Goal: Task Accomplishment & Management: Use online tool/utility

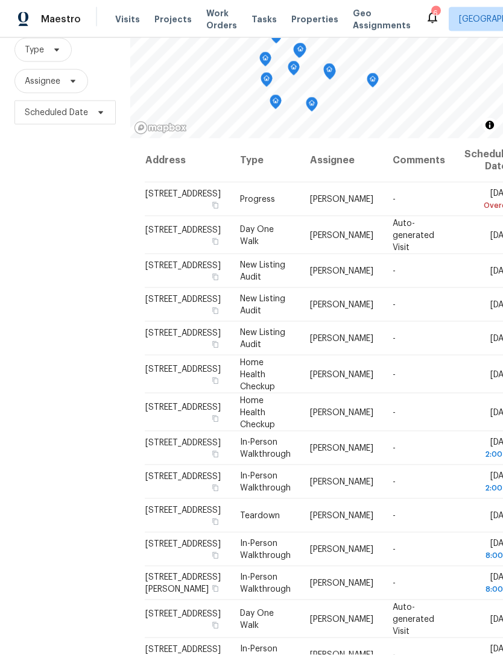
scroll to position [5, 0]
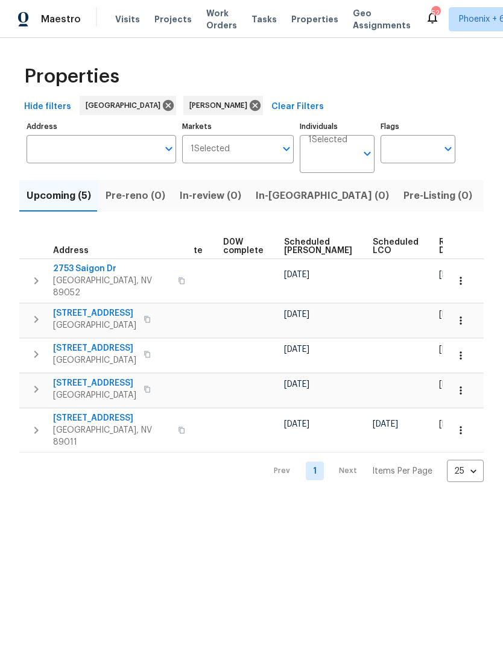
scroll to position [0, 303]
click at [439, 249] on span "Ready Date" at bounding box center [452, 246] width 27 height 17
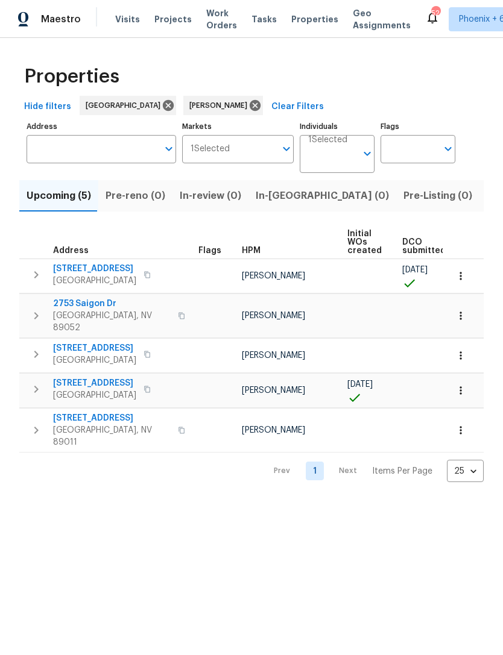
click at [130, 270] on span "5235 Caspian Springs Dr Unit 101" at bounding box center [94, 269] width 83 height 12
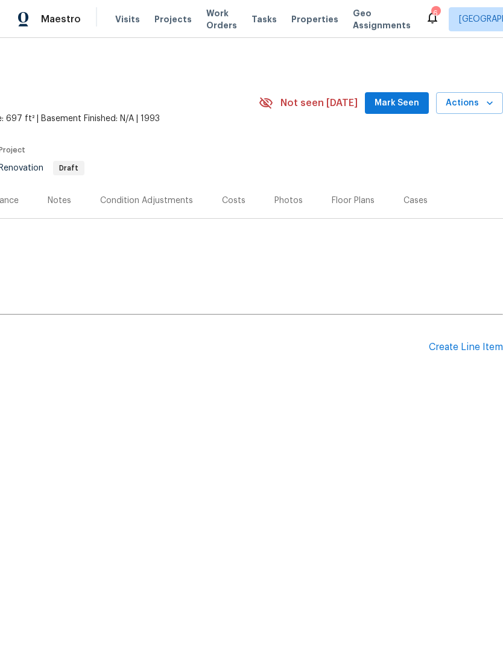
scroll to position [0, 178]
click at [405, 108] on span "Mark Seen" at bounding box center [396, 103] width 45 height 15
click at [477, 350] on div "Create Line Item" at bounding box center [466, 347] width 74 height 11
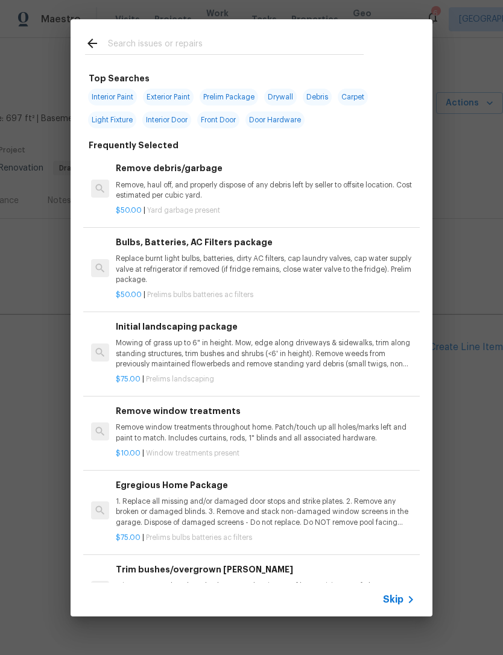
click at [223, 43] on input "text" at bounding box center [236, 45] width 256 height 18
type input "C"
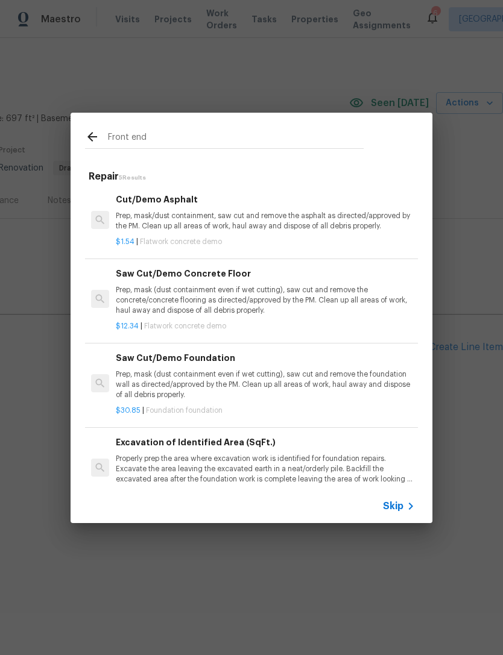
type input "Front end"
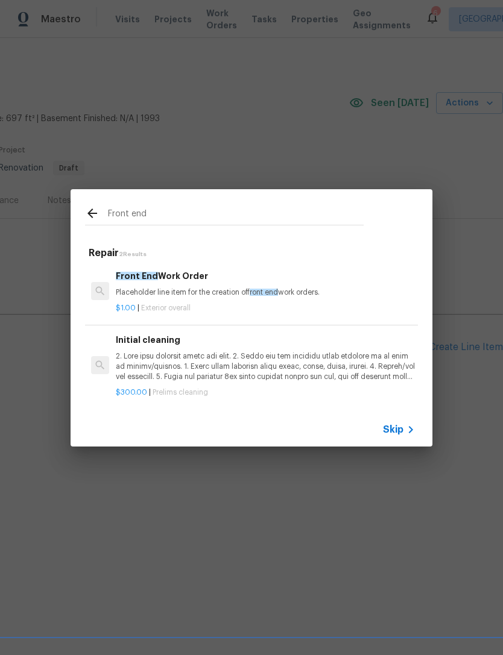
click at [214, 295] on p "Placeholder line item for the creation of front end work orders." at bounding box center [265, 292] width 299 height 10
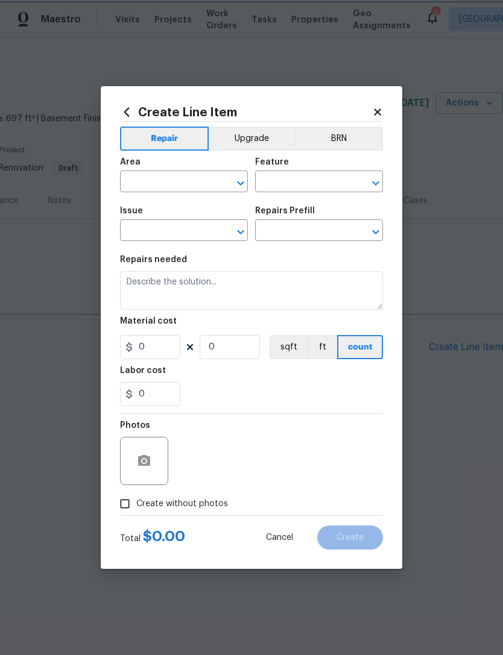
type input "Overall Exterior"
type textarea "Placeholder line item for the creation of front end work orders."
type input "1"
type input "Front End Work Order $1.00"
type input "1"
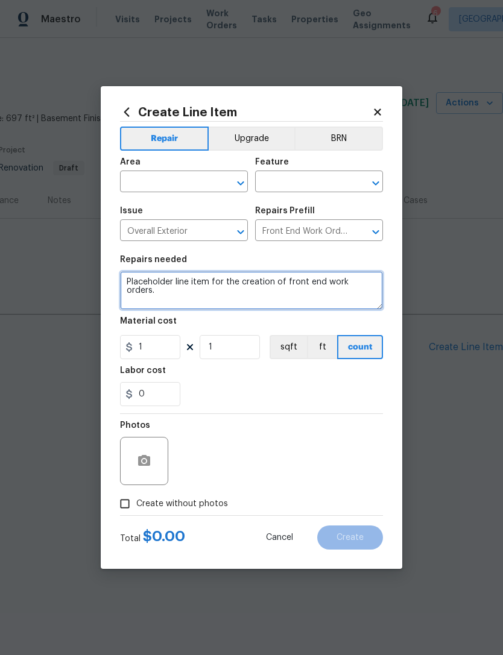
click at [240, 293] on textarea "Placeholder line item for the creation of front end work orders." at bounding box center [251, 290] width 263 height 39
click at [381, 283] on textarea "Placeholder line item for the creation of front end work orders." at bounding box center [251, 290] width 263 height 39
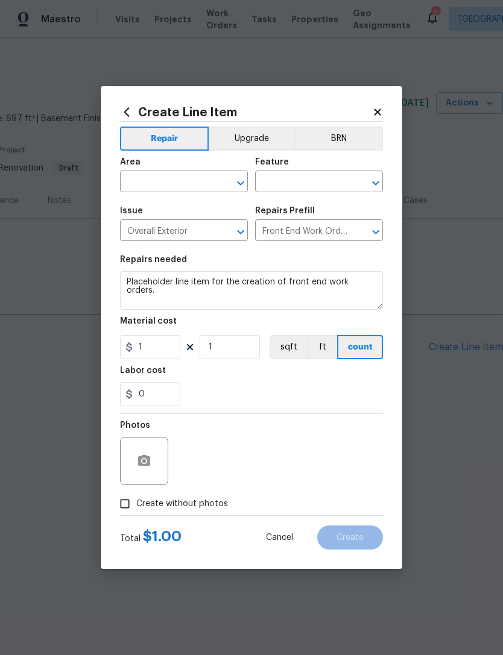
click at [195, 184] on input "text" at bounding box center [167, 183] width 94 height 19
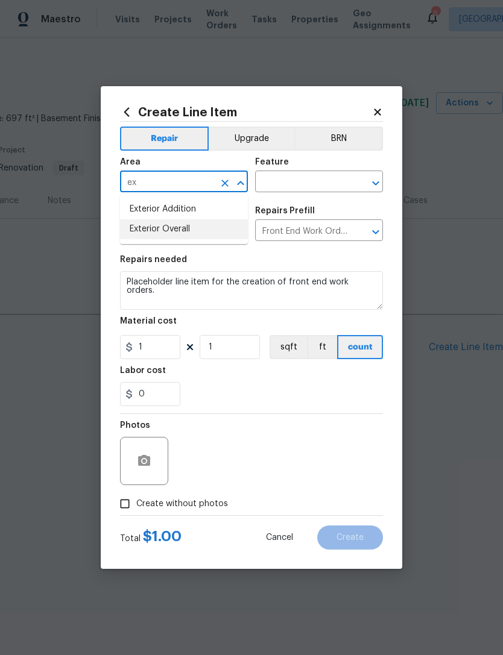
click at [176, 237] on li "Exterior Overall" at bounding box center [184, 229] width 128 height 20
type input "Exterior Overall"
click at [304, 187] on input "text" at bounding box center [302, 183] width 94 height 19
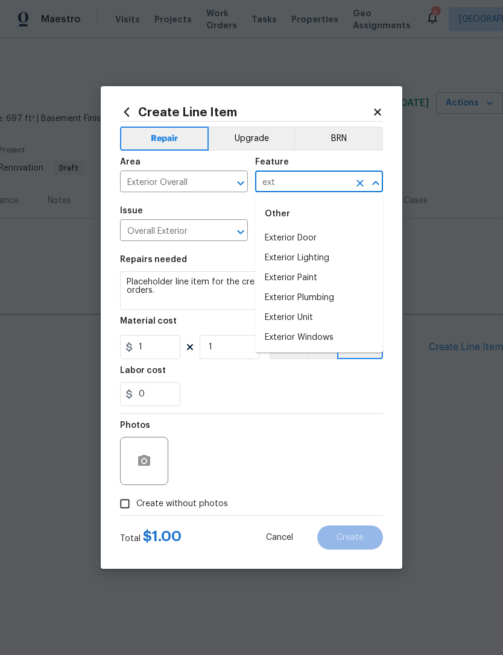
click at [310, 318] on li "Exterior Unit" at bounding box center [319, 318] width 128 height 20
type input "Exterior Unit"
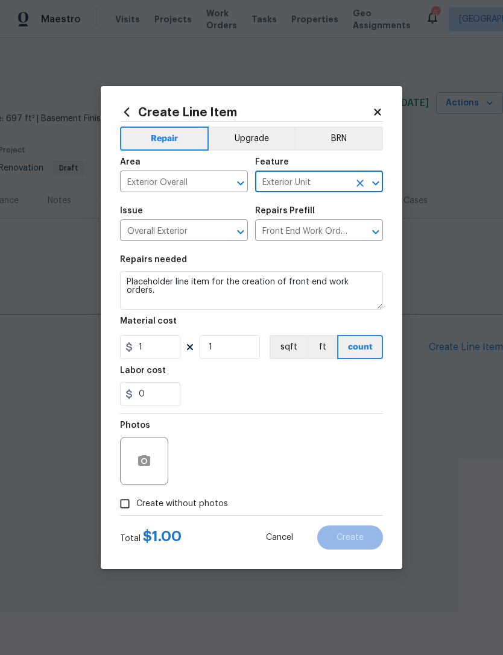
click at [294, 397] on div "0" at bounding box center [251, 394] width 263 height 24
click at [190, 507] on span "Create without photos" at bounding box center [182, 504] width 92 height 13
click at [136, 507] on input "Create without photos" at bounding box center [124, 503] width 23 height 23
checkbox input "true"
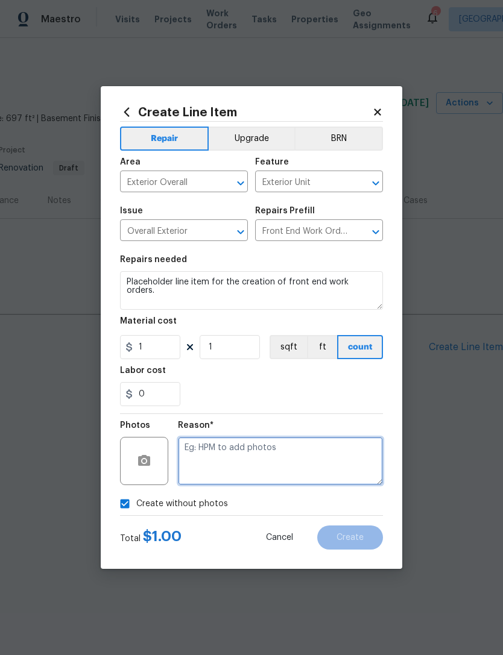
click at [235, 445] on textarea at bounding box center [280, 461] width 205 height 48
click at [224, 449] on textarea at bounding box center [280, 461] width 205 height 48
paste textarea "Placeholder line item for the creation of front end work orders."
type textarea "Placeholder line item for the creation of front end work orders."
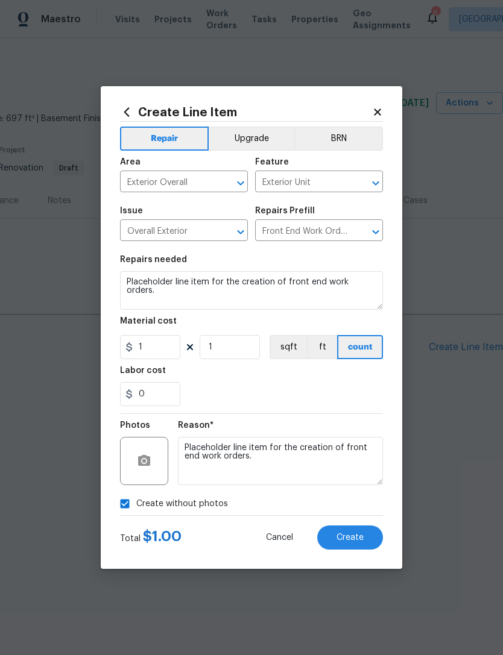
click at [347, 533] on span "Create" at bounding box center [349, 537] width 27 height 9
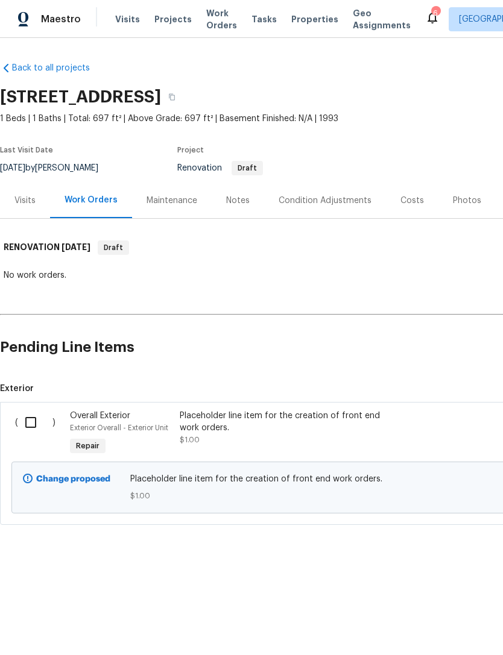
click at [36, 421] on input "checkbox" at bounding box center [35, 422] width 34 height 25
checkbox input "true"
click at [451, 623] on span "Create Work Order" at bounding box center [434, 625] width 80 height 15
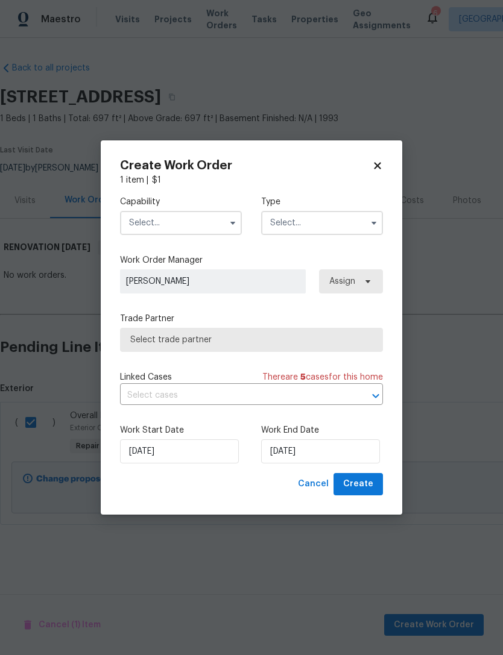
click at [207, 227] on input "text" at bounding box center [181, 223] width 122 height 24
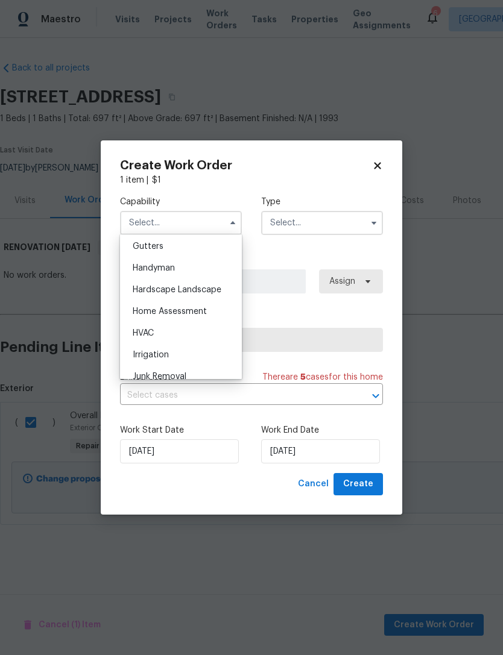
scroll to position [620, 0]
click at [203, 294] on div "Handyman" at bounding box center [181, 291] width 116 height 22
type input "Handyman"
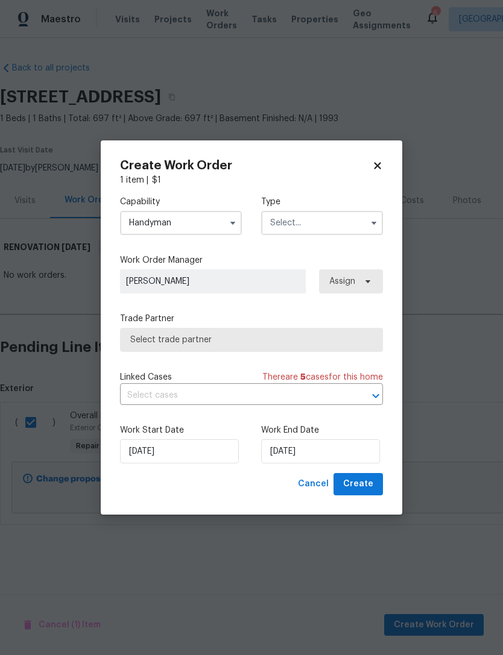
click at [334, 230] on input "text" at bounding box center [322, 223] width 122 height 24
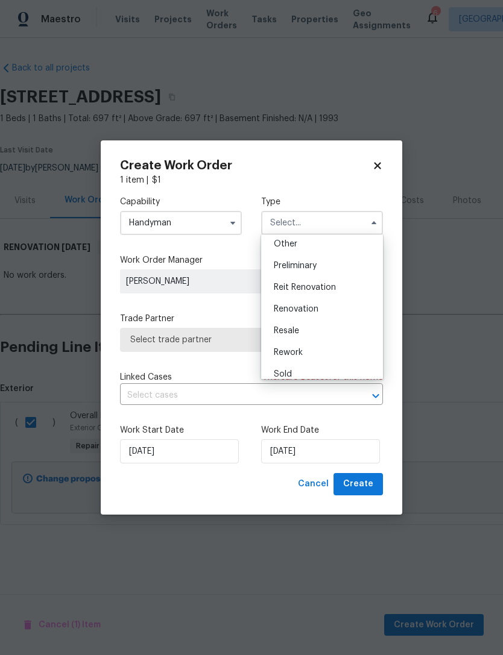
scroll to position [256, 0]
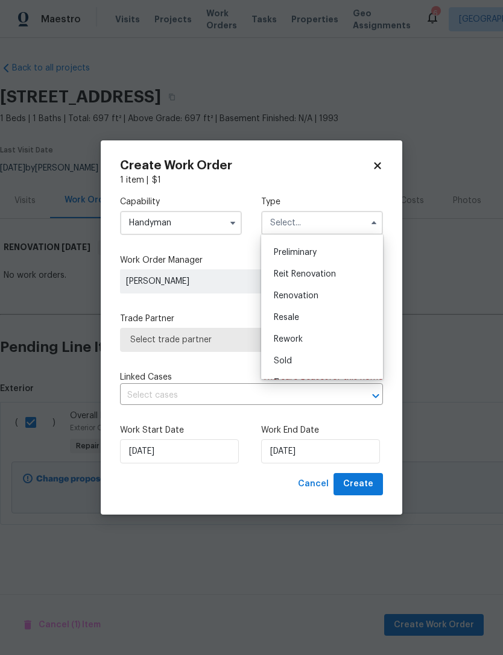
click at [342, 294] on div "Renovation" at bounding box center [322, 296] width 116 height 22
type input "Renovation"
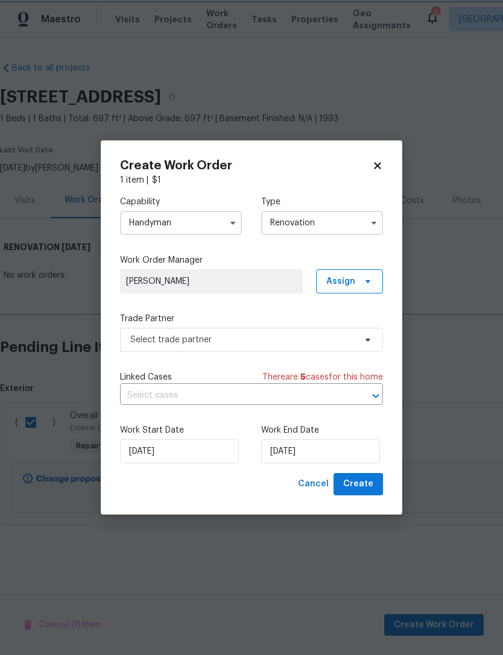
scroll to position [0, 0]
click at [368, 284] on icon at bounding box center [368, 282] width 10 height 10
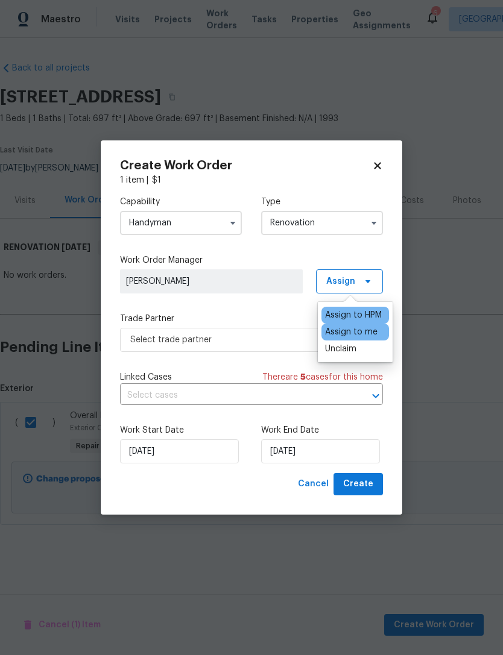
click at [281, 320] on label "Trade Partner" at bounding box center [251, 319] width 263 height 12
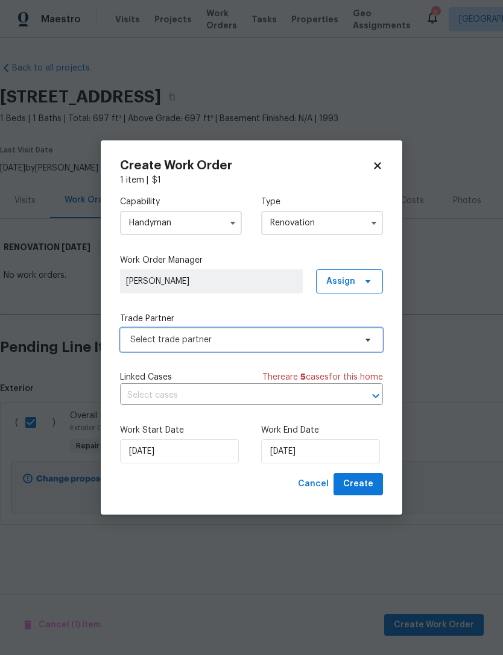
click at [308, 350] on span "Select trade partner" at bounding box center [251, 340] width 263 height 24
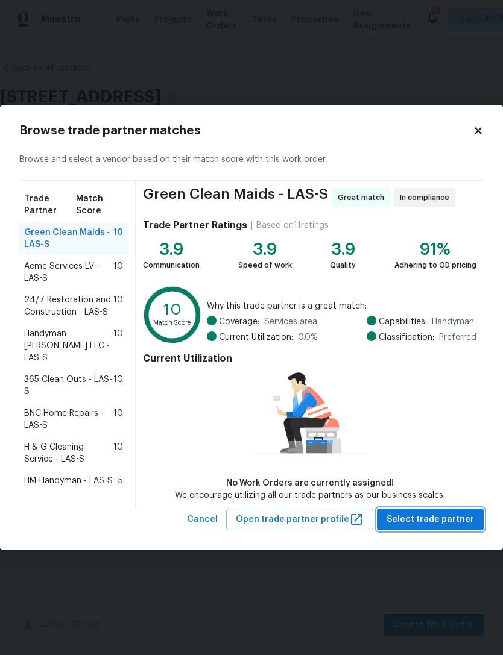
click at [436, 528] on button "Select trade partner" at bounding box center [430, 520] width 107 height 22
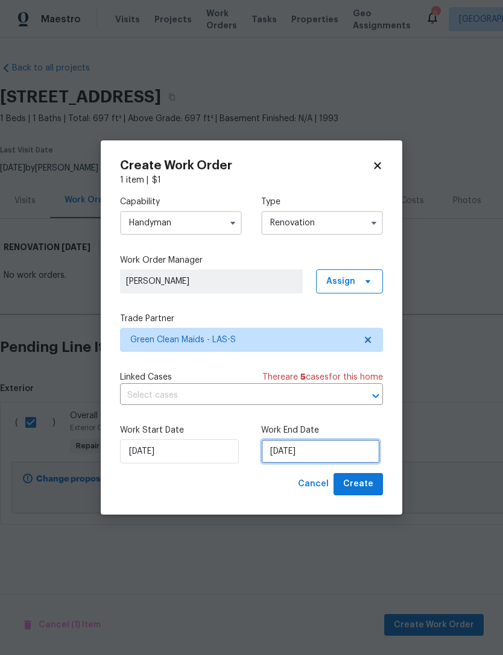
click at [342, 458] on input "[DATE]" at bounding box center [320, 451] width 119 height 24
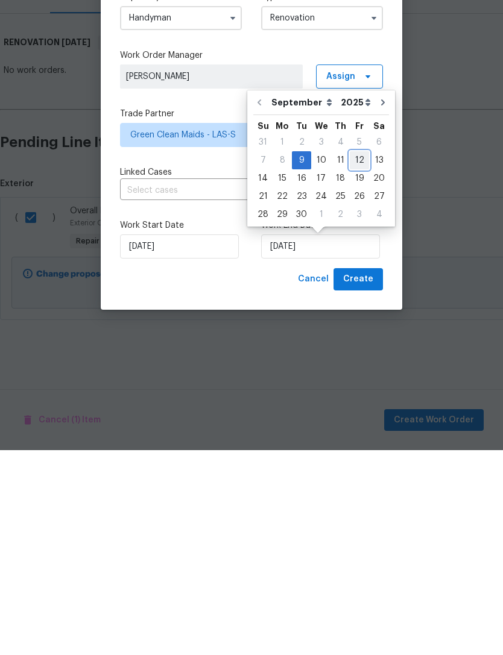
click at [355, 357] on div "12" at bounding box center [359, 365] width 19 height 17
type input "[DATE]"
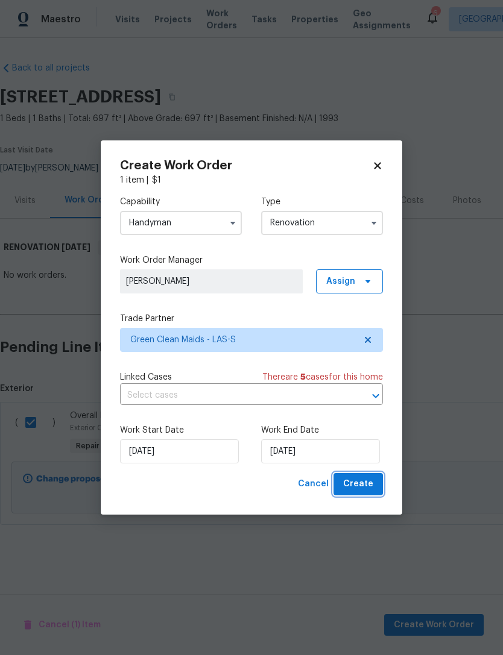
click at [361, 484] on span "Create" at bounding box center [358, 484] width 30 height 15
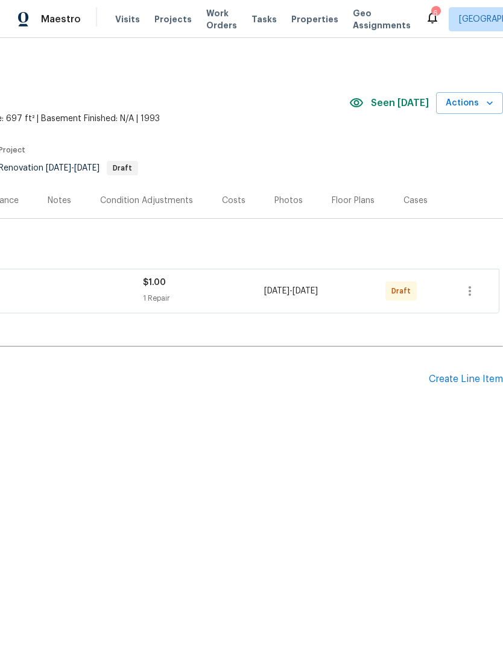
scroll to position [0, 178]
click at [475, 295] on icon "button" at bounding box center [469, 291] width 14 height 14
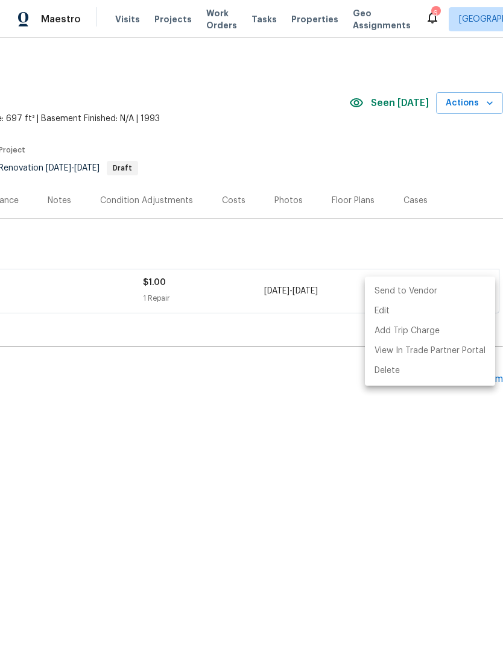
click at [457, 292] on li "Send to Vendor" at bounding box center [430, 291] width 130 height 20
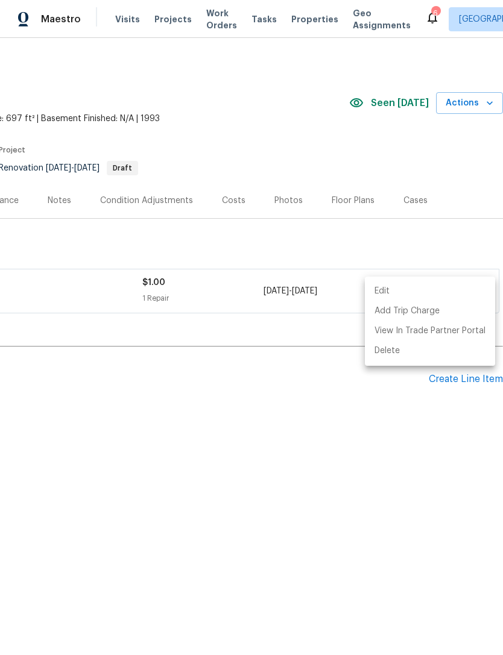
click at [398, 515] on div at bounding box center [251, 327] width 503 height 655
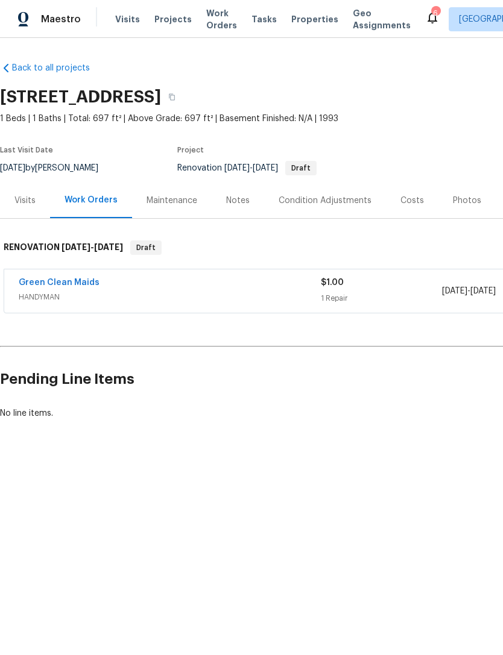
scroll to position [0, 0]
